Goal: Task Accomplishment & Management: Use online tool/utility

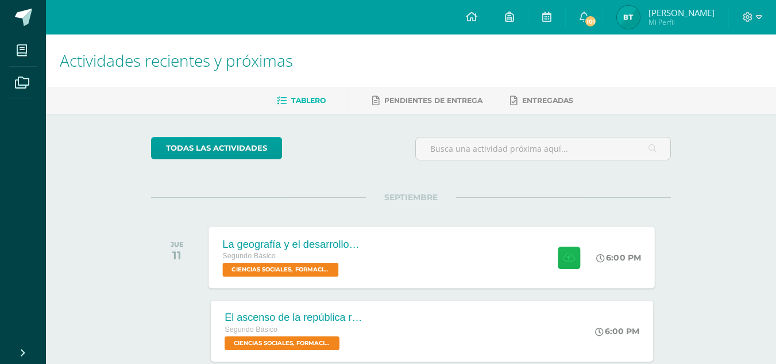
click at [574, 256] on button at bounding box center [569, 257] width 22 height 22
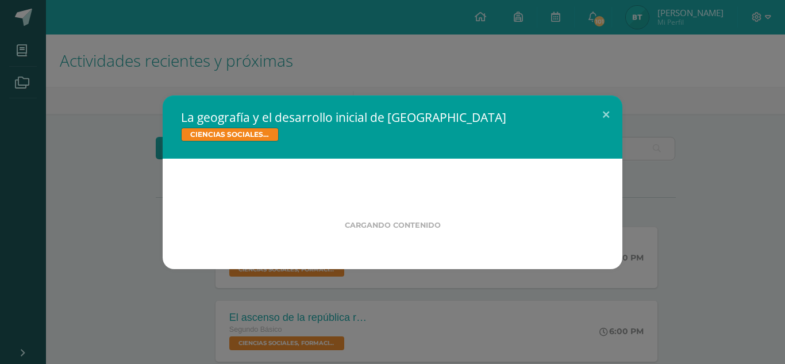
click at [444, 205] on div "Cargando contenido" at bounding box center [392, 212] width 386 height 34
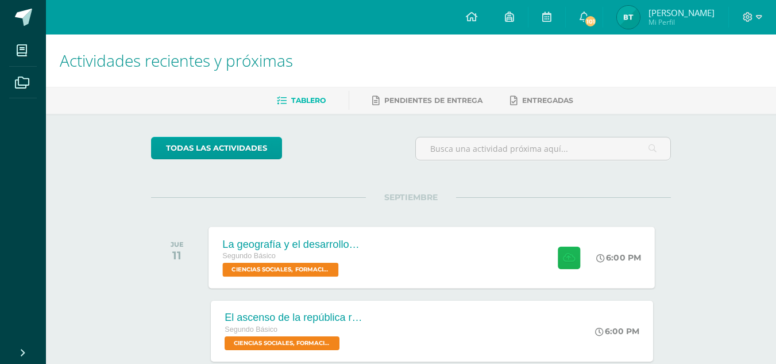
click at [566, 257] on icon at bounding box center [569, 257] width 12 height 10
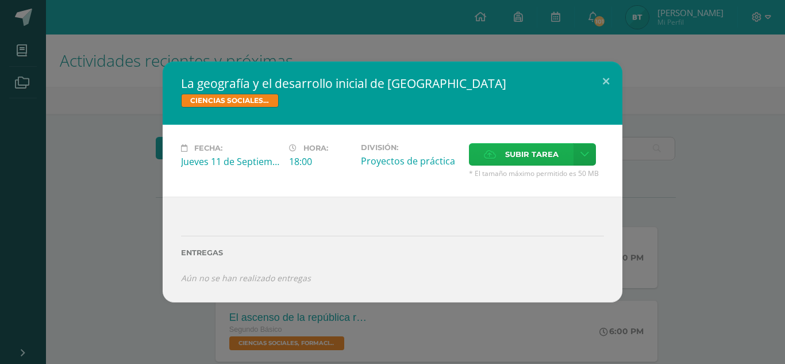
click at [535, 149] on span "Subir tarea" at bounding box center [531, 154] width 53 height 21
click at [0, 0] on input "Subir tarea" at bounding box center [0, 0] width 0 height 0
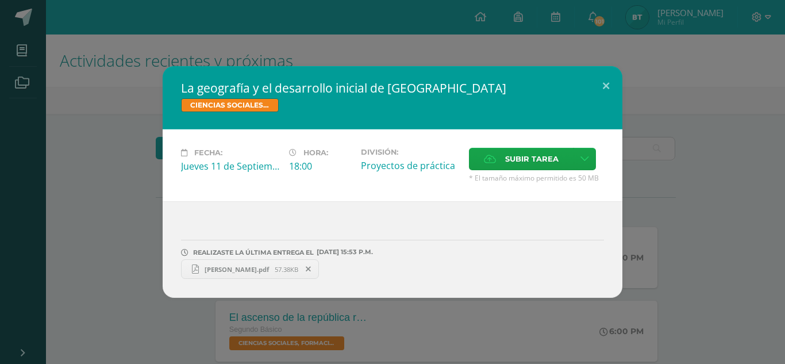
click at [229, 270] on span "[PERSON_NAME].pdf" at bounding box center [237, 269] width 76 height 9
